Goal: Information Seeking & Learning: Learn about a topic

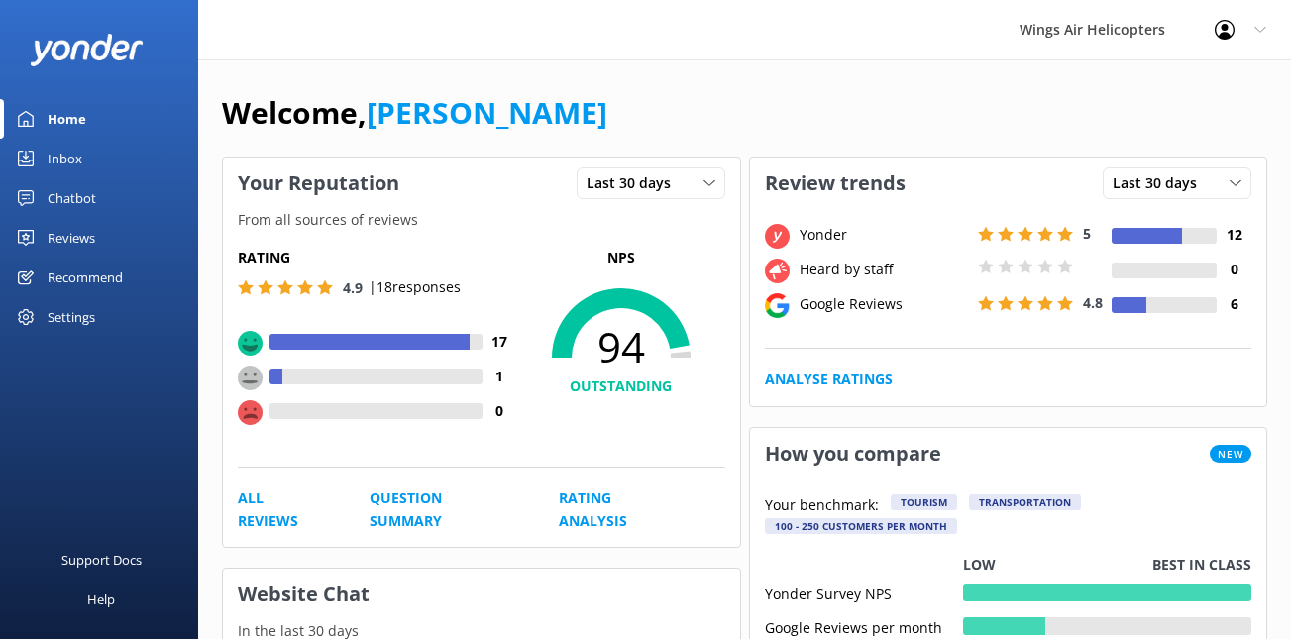
click at [98, 238] on link "Reviews" at bounding box center [99, 238] width 198 height 40
